Goal: Task Accomplishment & Management: Manage account settings

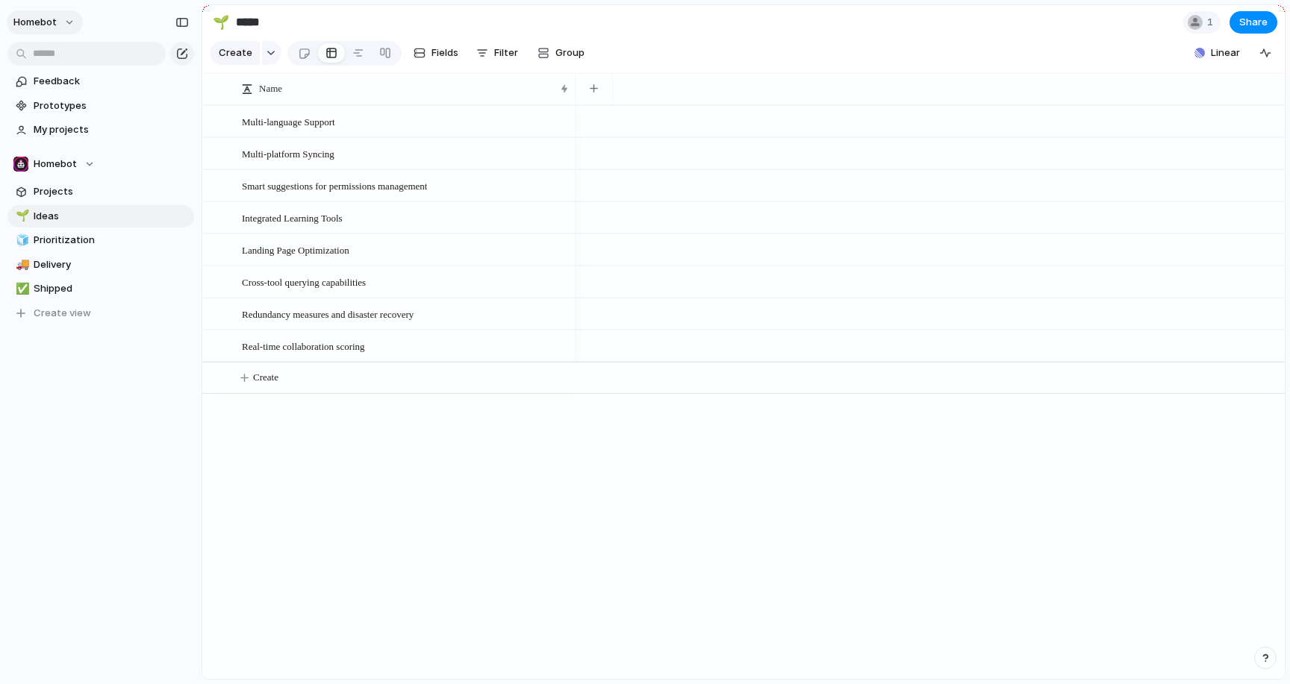
click at [49, 18] on span "Homebot" at bounding box center [34, 22] width 43 height 15
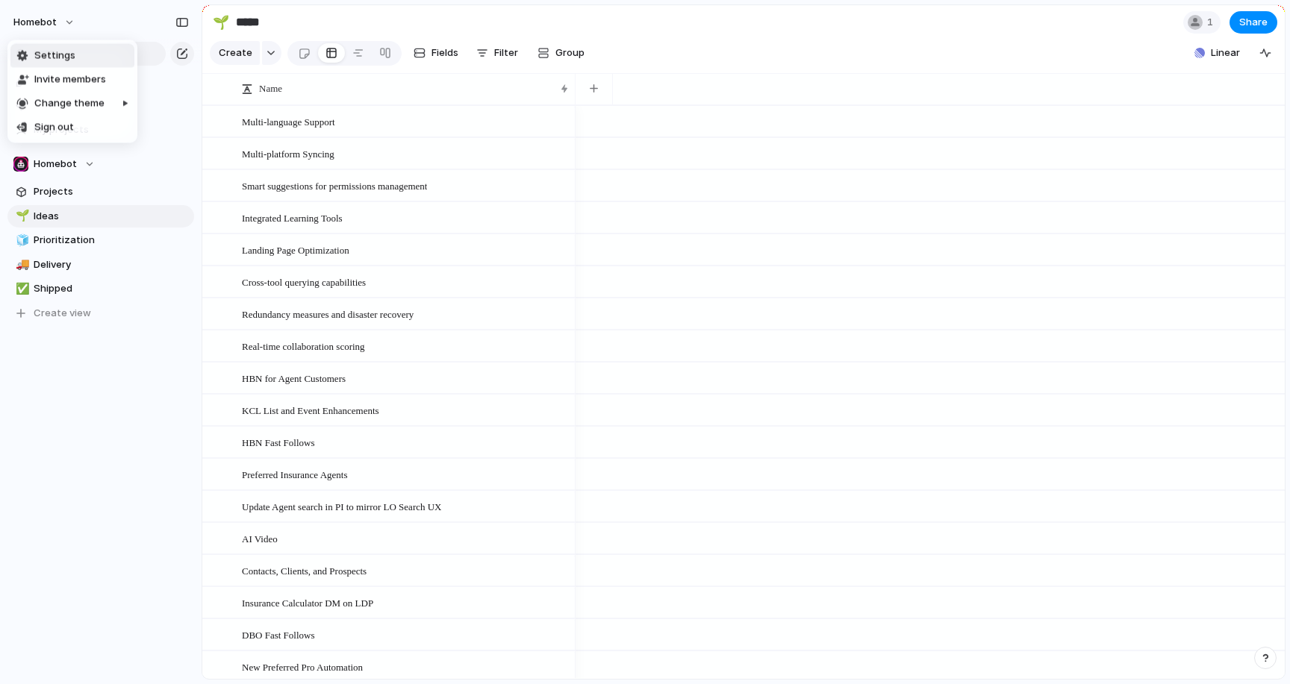
click at [60, 59] on span "Settings" at bounding box center [54, 56] width 41 height 15
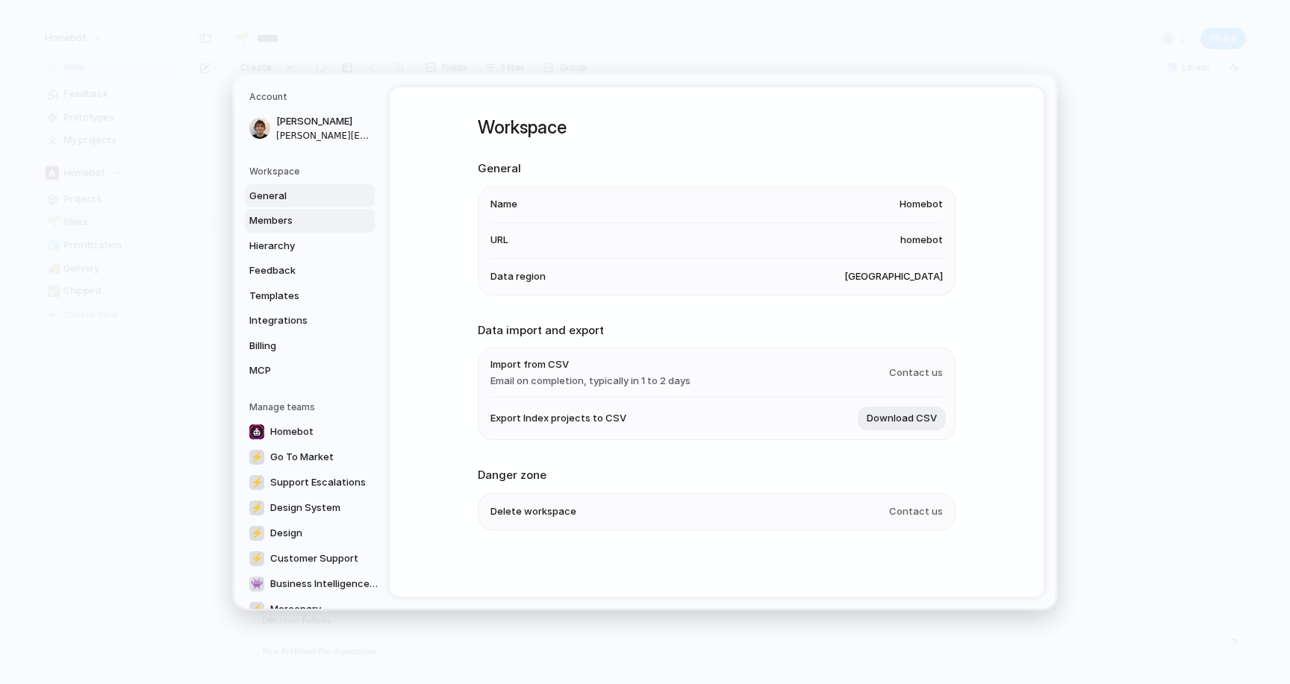
click at [268, 218] on span "Members" at bounding box center [297, 220] width 96 height 15
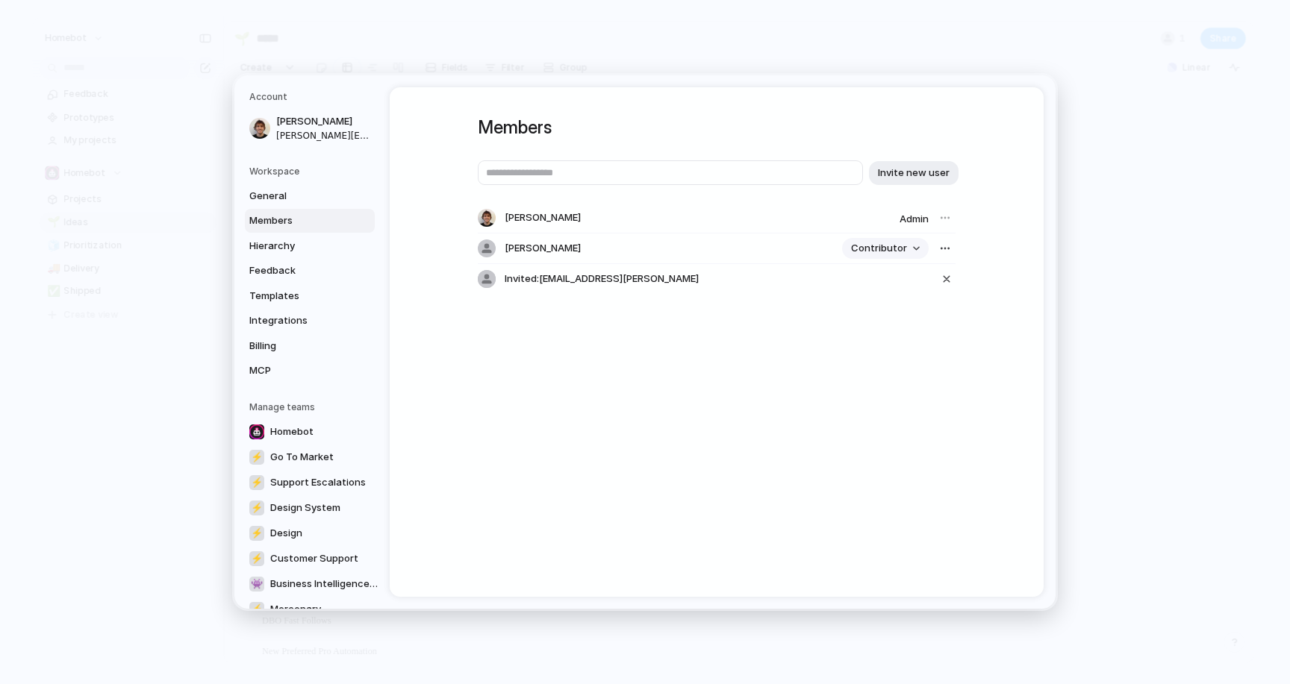
click at [917, 246] on button "Contributor" at bounding box center [885, 248] width 87 height 21
click at [896, 279] on li "Admin" at bounding box center [890, 281] width 85 height 24
